Goal: Navigation & Orientation: Find specific page/section

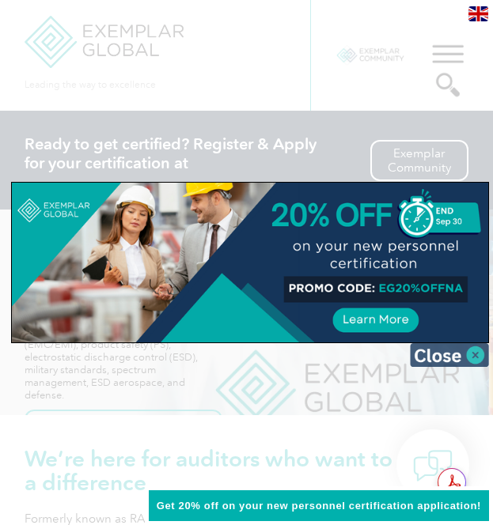
click at [463, 348] on img at bounding box center [449, 355] width 79 height 24
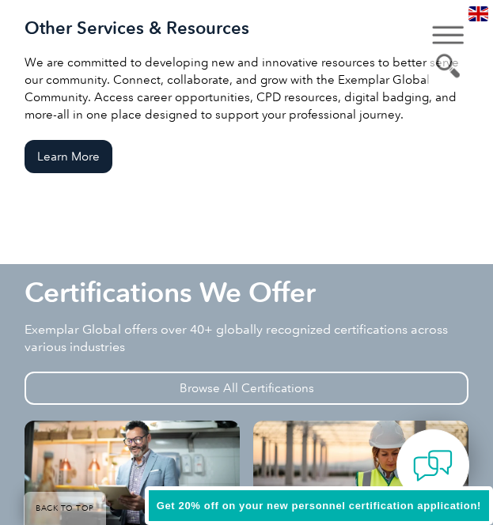
scroll to position [2609, 0]
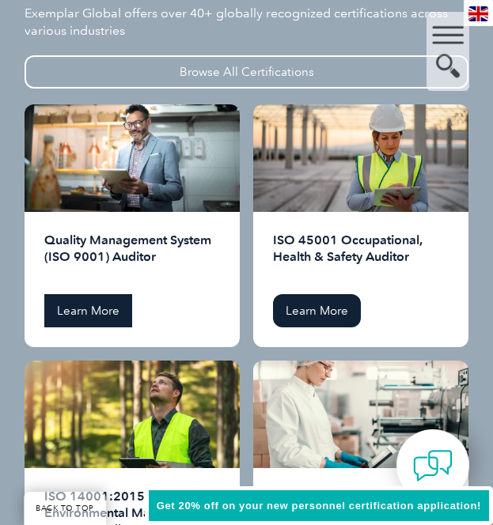
click at [100, 294] on link "Learn More" at bounding box center [88, 310] width 88 height 33
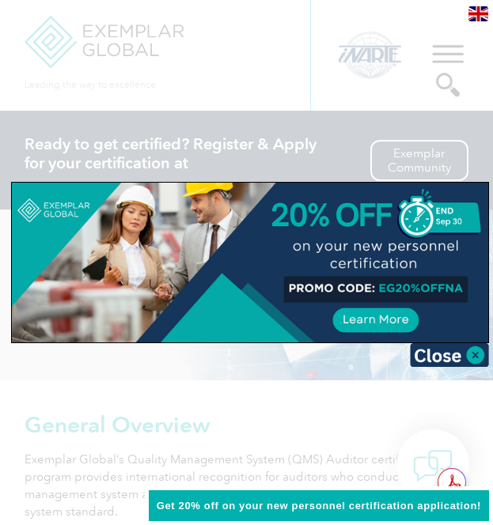
click at [251, 62] on div at bounding box center [246, 262] width 493 height 525
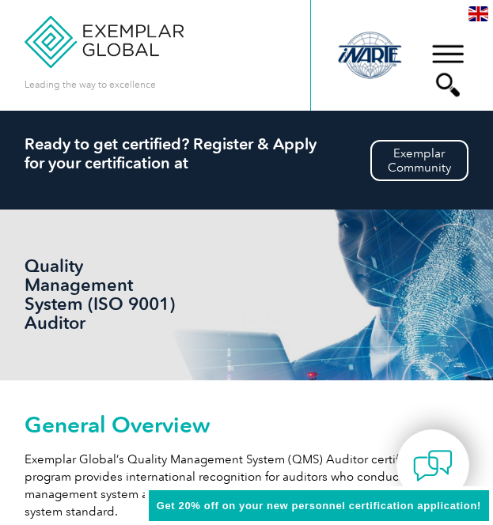
click at [450, 54] on div "▼" at bounding box center [447, 70] width 43 height 79
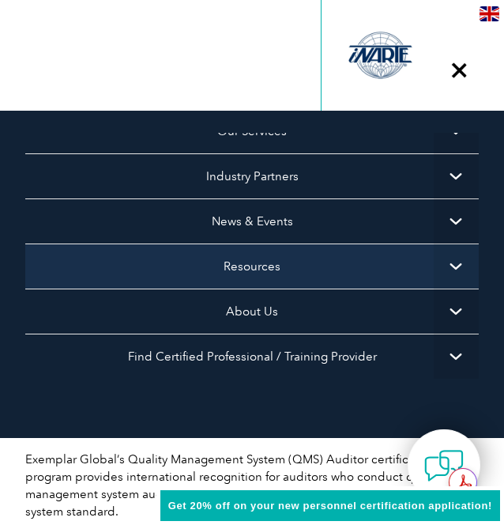
scroll to position [161, 0]
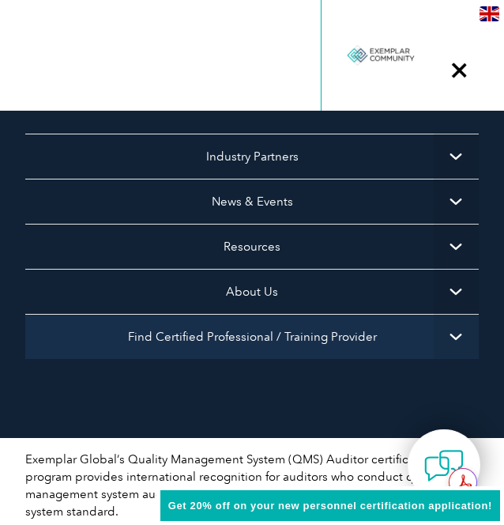
click at [315, 319] on link "Find Certified Professional / Training Provider" at bounding box center [252, 336] width 454 height 45
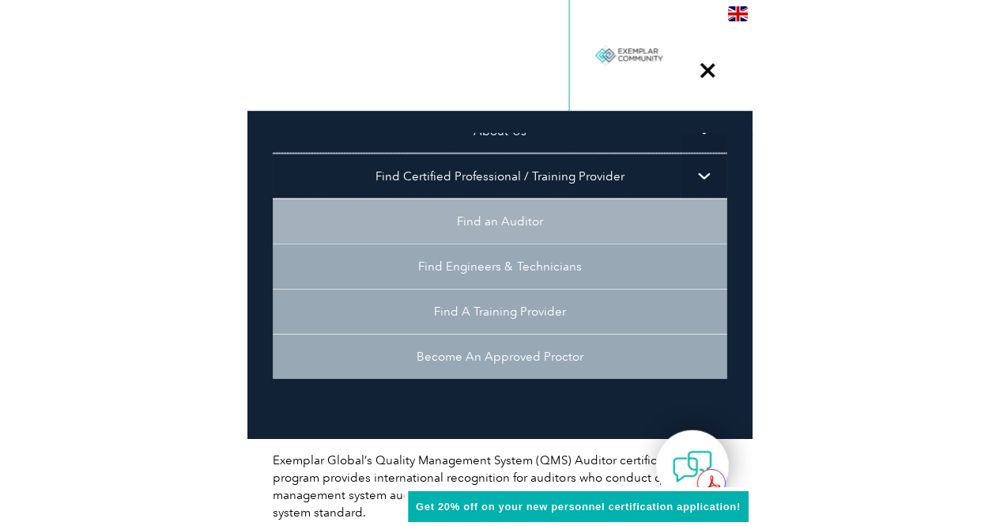
scroll to position [319, 0]
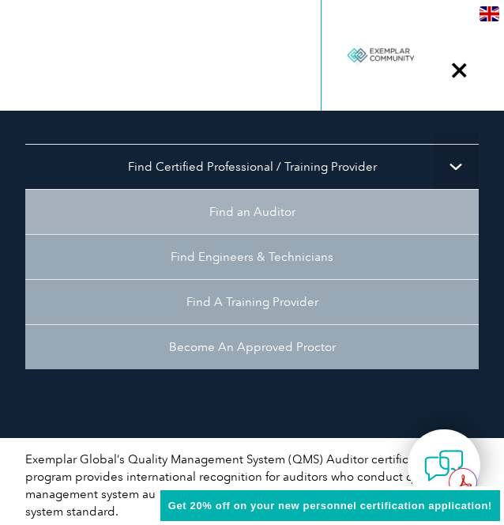
click at [259, 208] on link "Find an Auditor" at bounding box center [252, 211] width 454 height 45
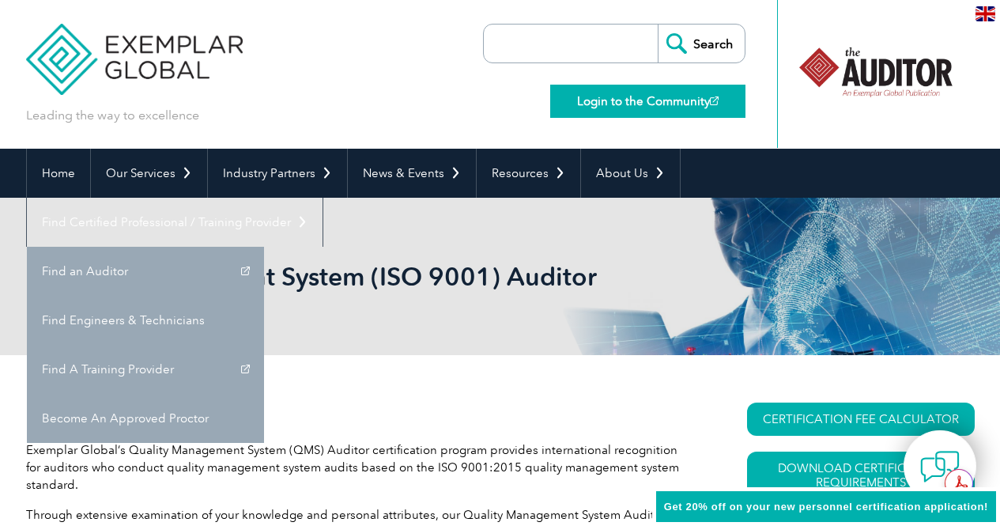
click at [492, 100] on link "Login to the Community" at bounding box center [647, 101] width 195 height 33
